Goal: Transaction & Acquisition: Purchase product/service

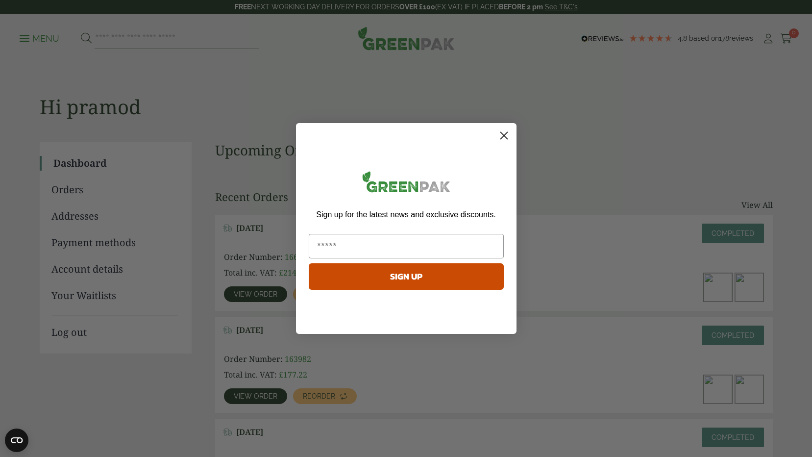
click at [509, 138] on circle "Close dialog" at bounding box center [503, 135] width 16 height 16
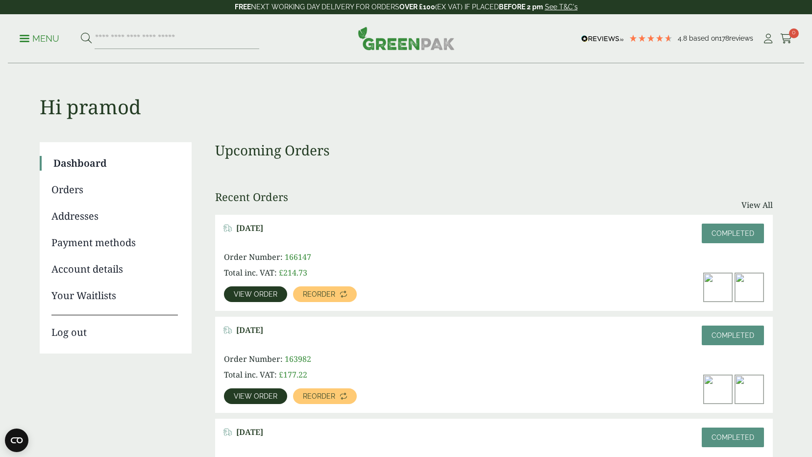
click at [261, 297] on span "View order" at bounding box center [256, 294] width 44 height 7
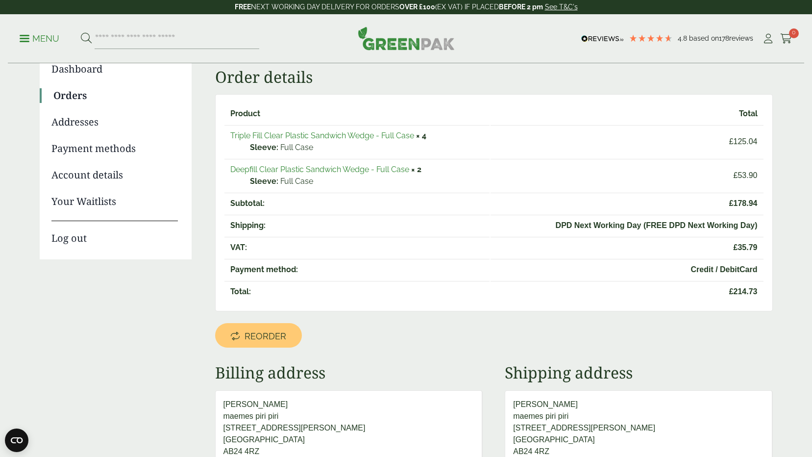
scroll to position [98, 0]
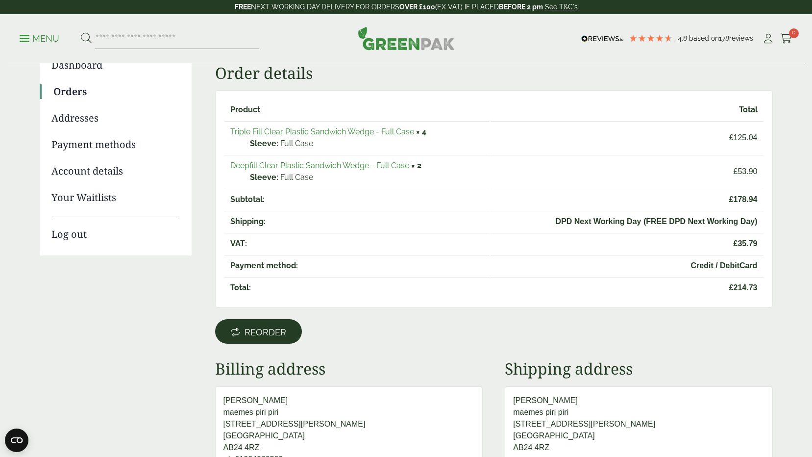
click at [271, 338] on link "Reorder" at bounding box center [258, 331] width 87 height 24
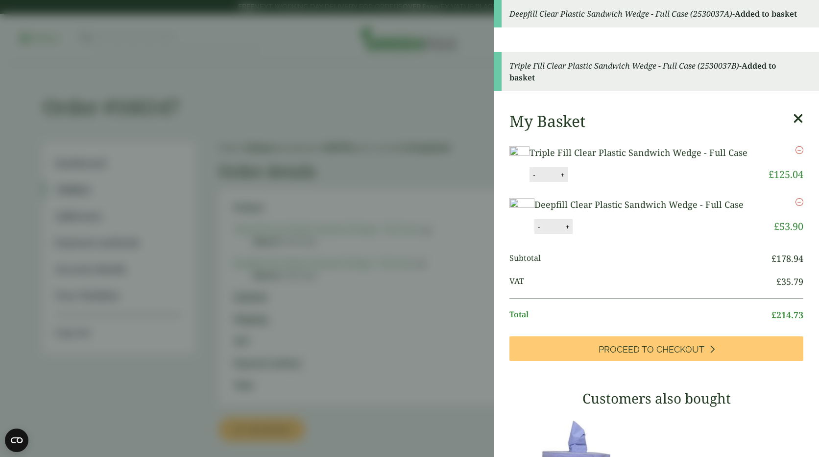
click at [535, 231] on button "-" at bounding box center [539, 226] width 8 height 8
type input "*"
click at [613, 234] on button "Update" at bounding box center [599, 227] width 49 height 15
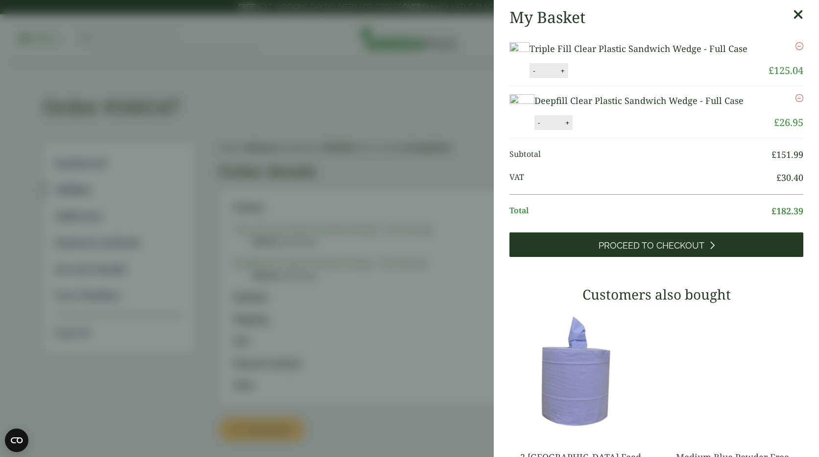
click at [676, 257] on link "Proceed to Checkout" at bounding box center [657, 244] width 294 height 24
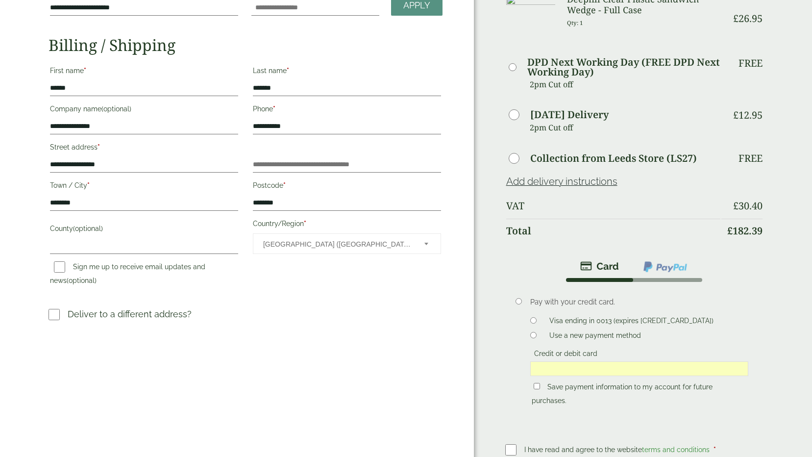
scroll to position [147, 0]
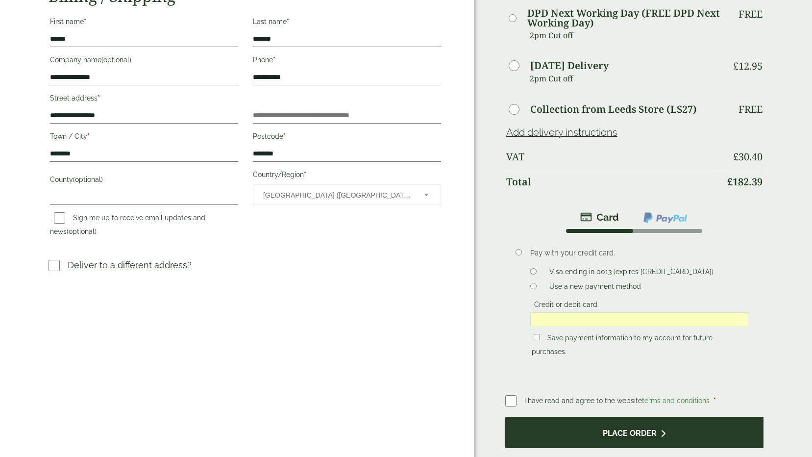
click at [598, 441] on button "Place order" at bounding box center [634, 432] width 258 height 32
